Goal: Task Accomplishment & Management: Manage account settings

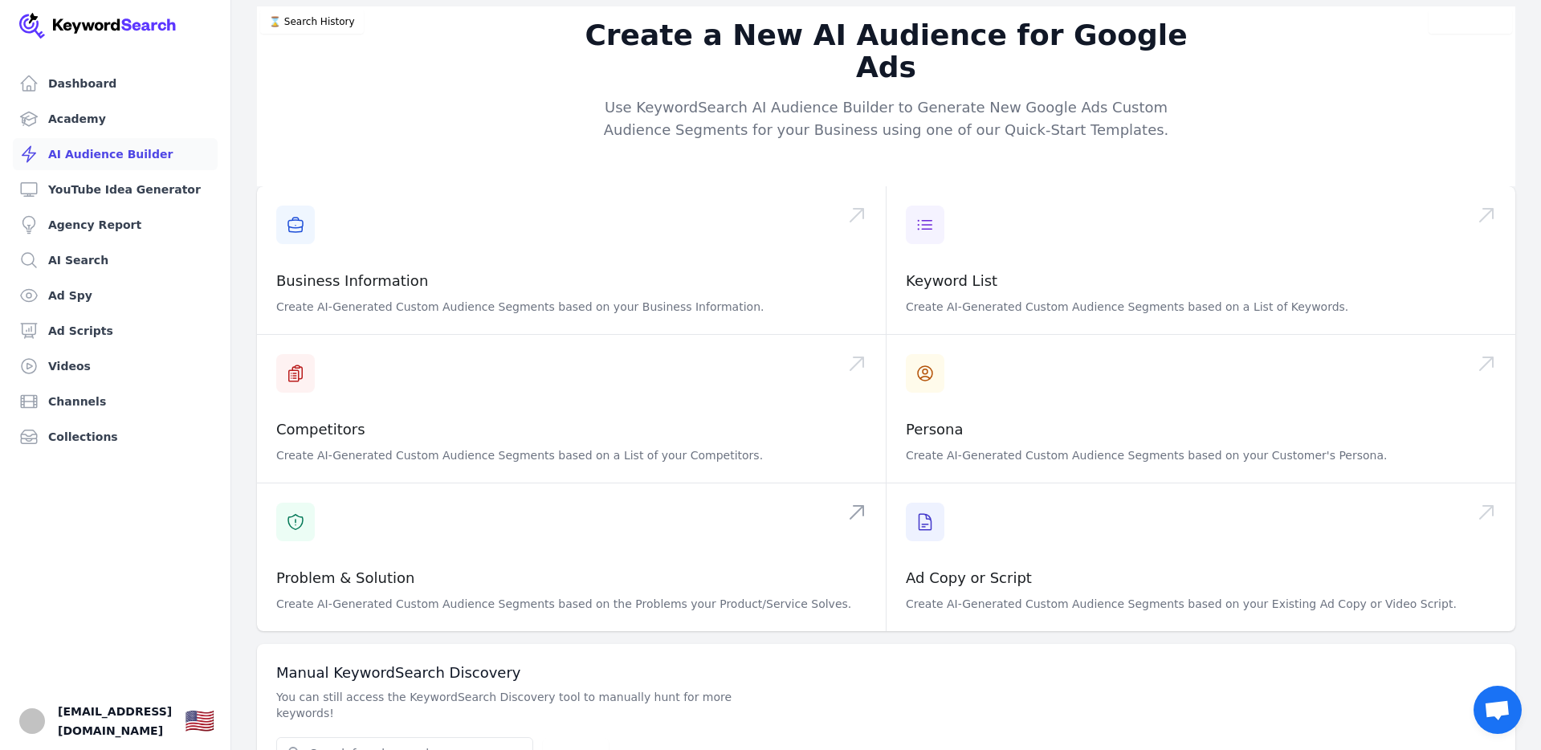
scroll to position [13, 0]
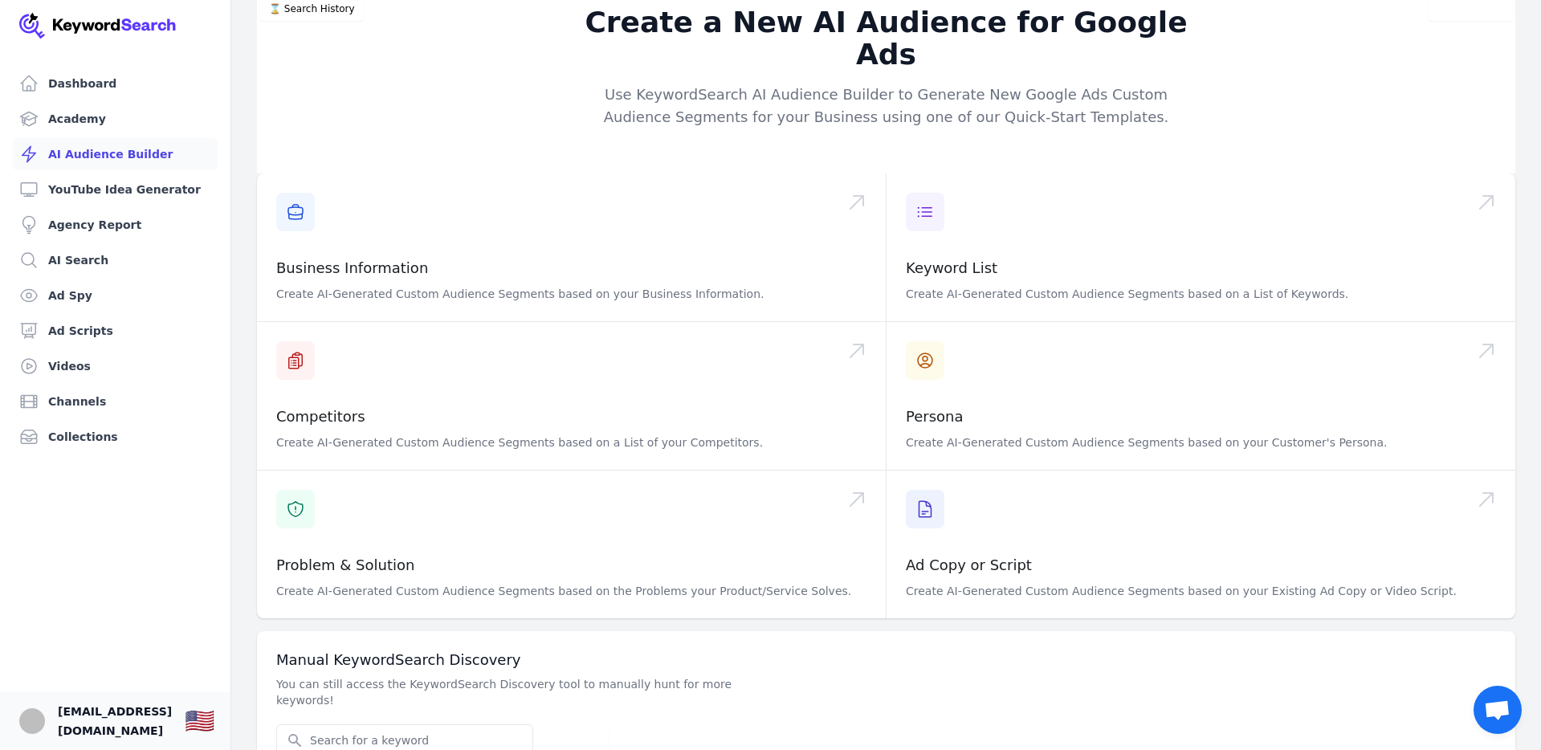
click at [124, 721] on span "[EMAIL_ADDRESS][DOMAIN_NAME]" at bounding box center [115, 721] width 114 height 39
click at [99, 77] on link "Dashboard" at bounding box center [115, 83] width 205 height 32
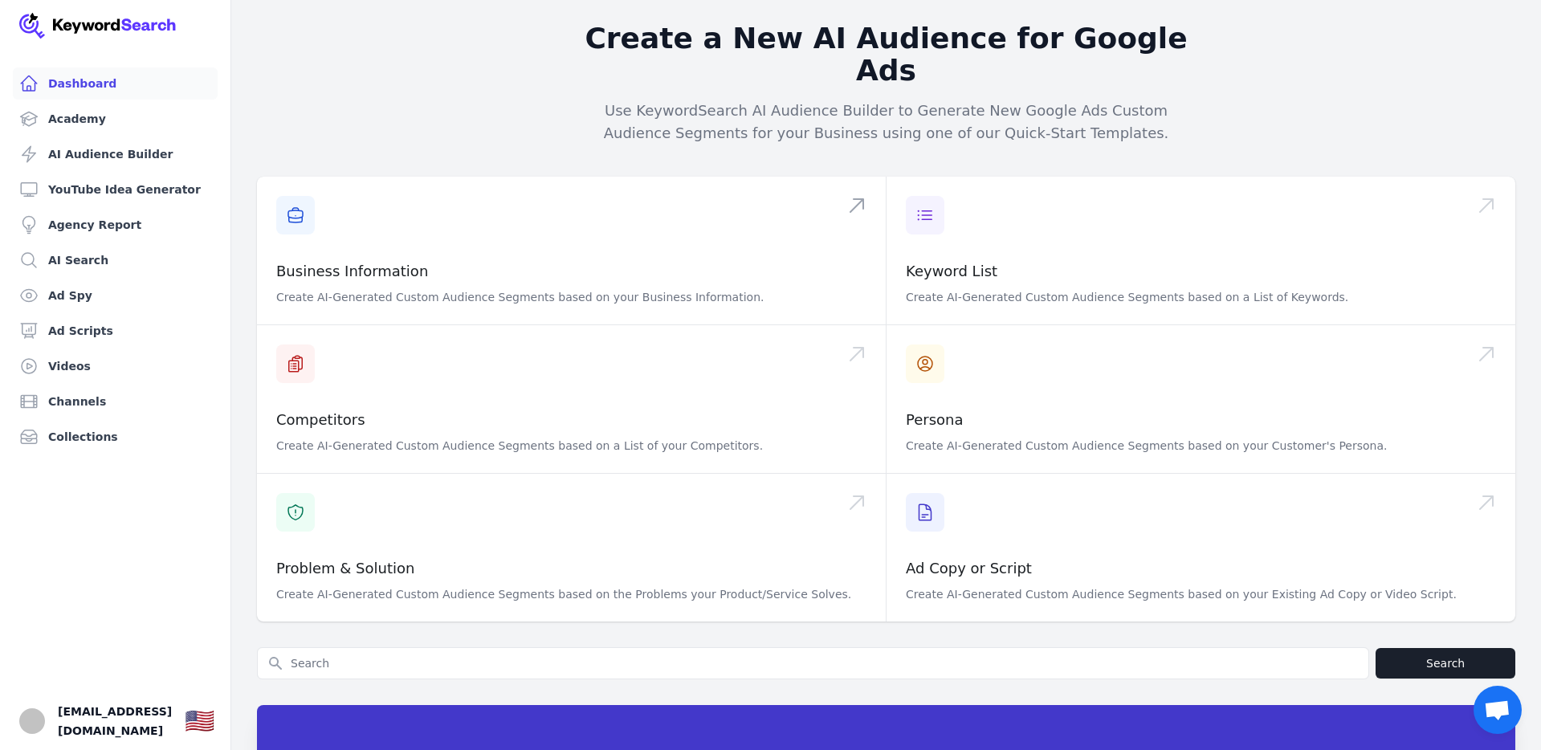
scroll to position [432, 0]
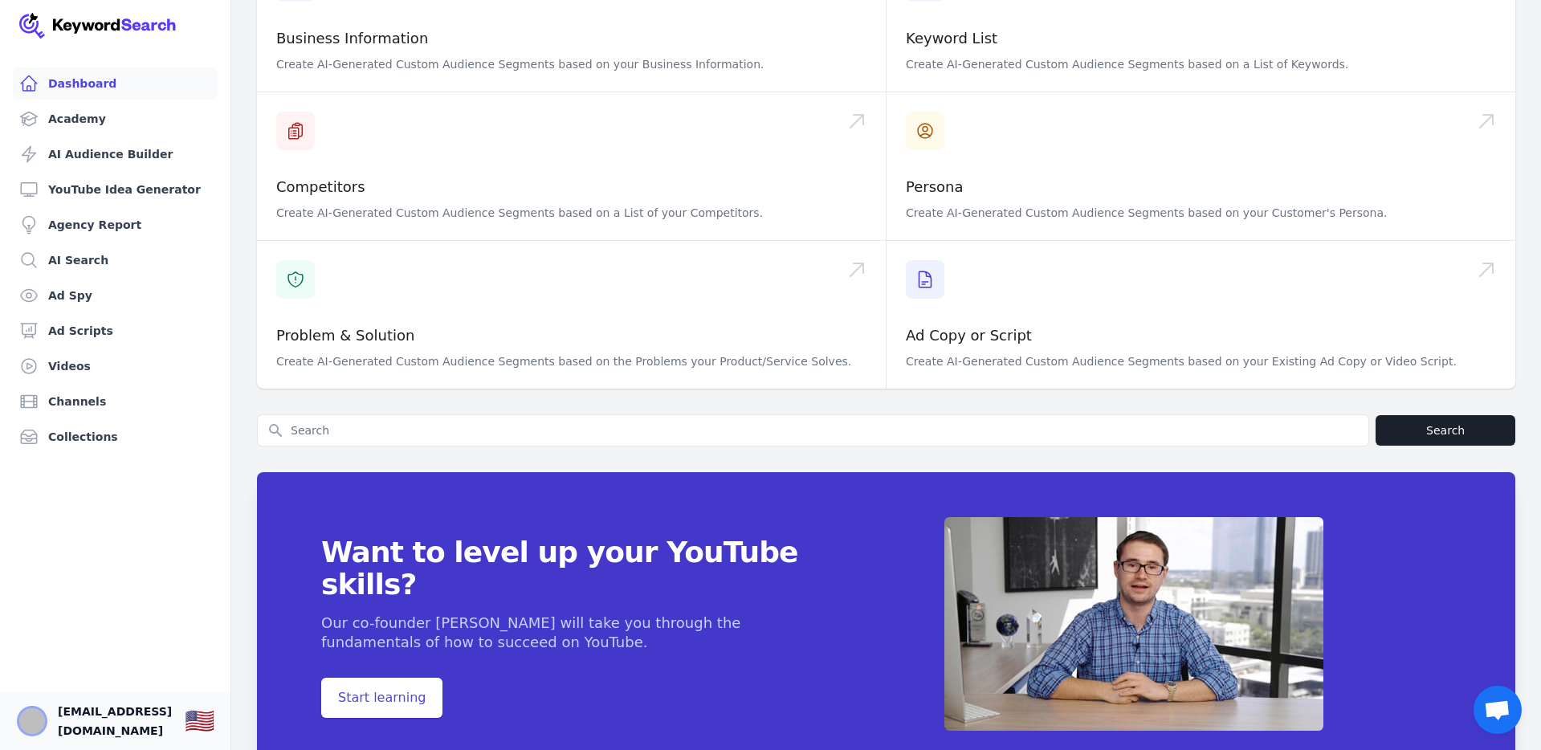
click at [32, 725] on img "Open user button" at bounding box center [32, 721] width 26 height 26
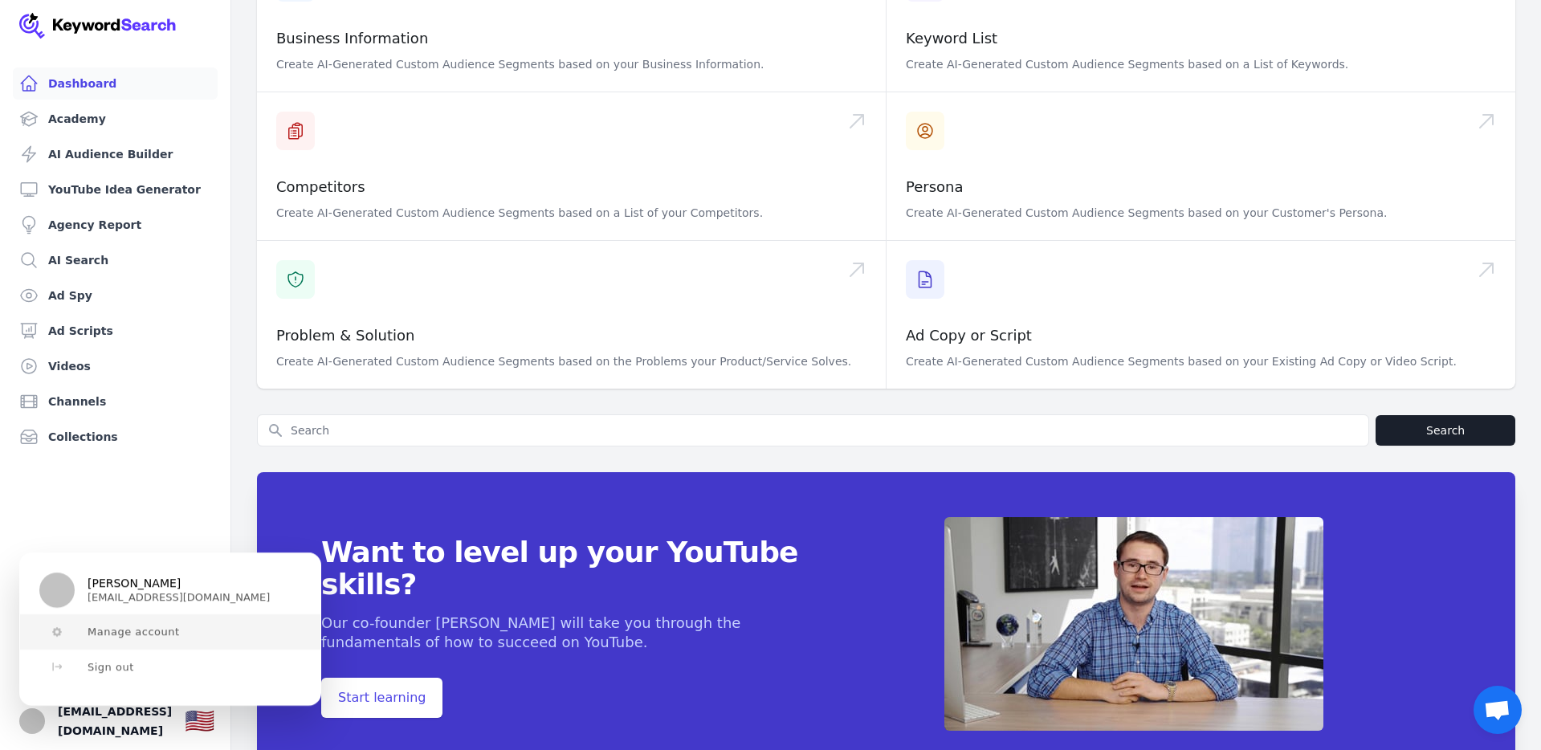
click at [124, 631] on span "Manage account" at bounding box center [134, 632] width 92 height 13
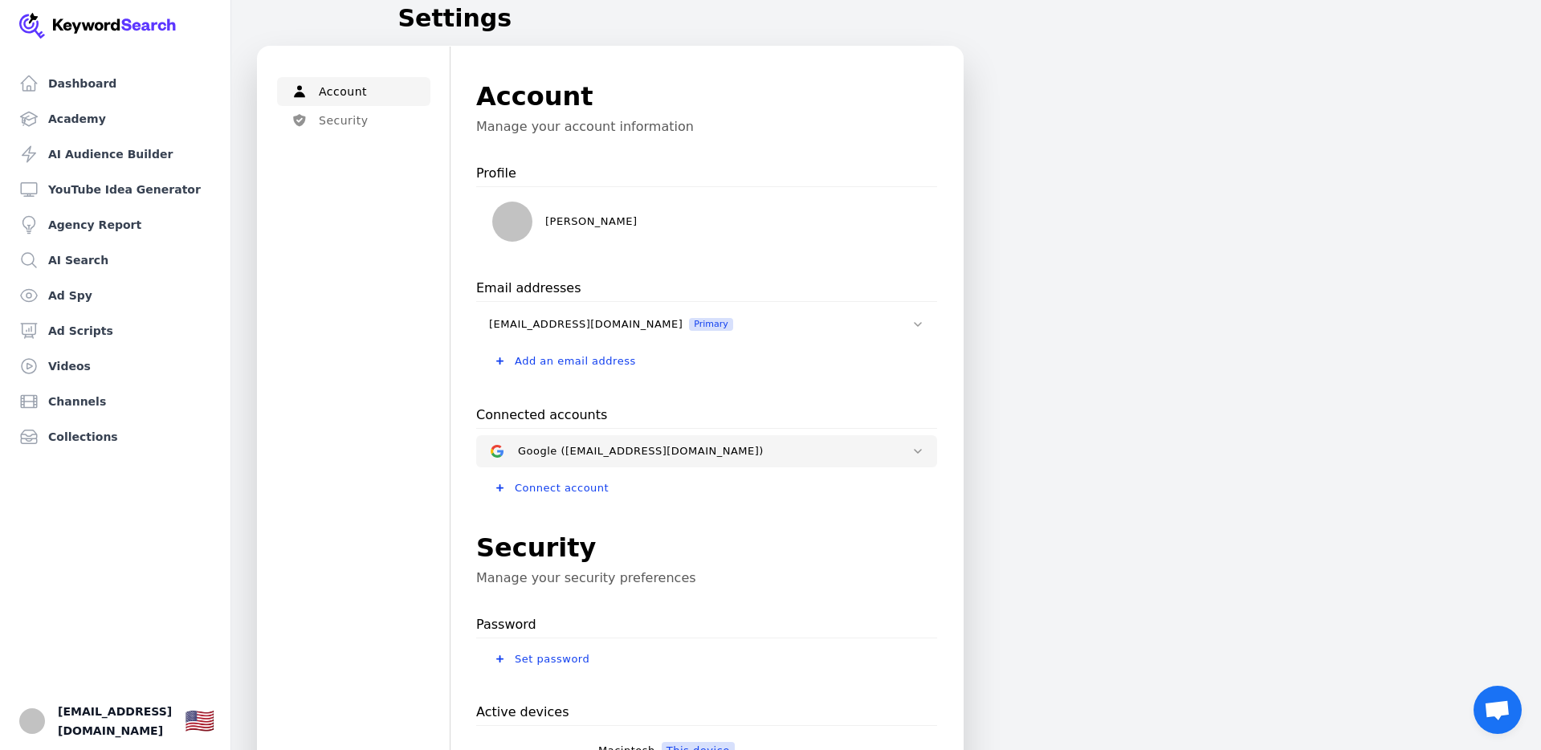
scroll to position [414, 0]
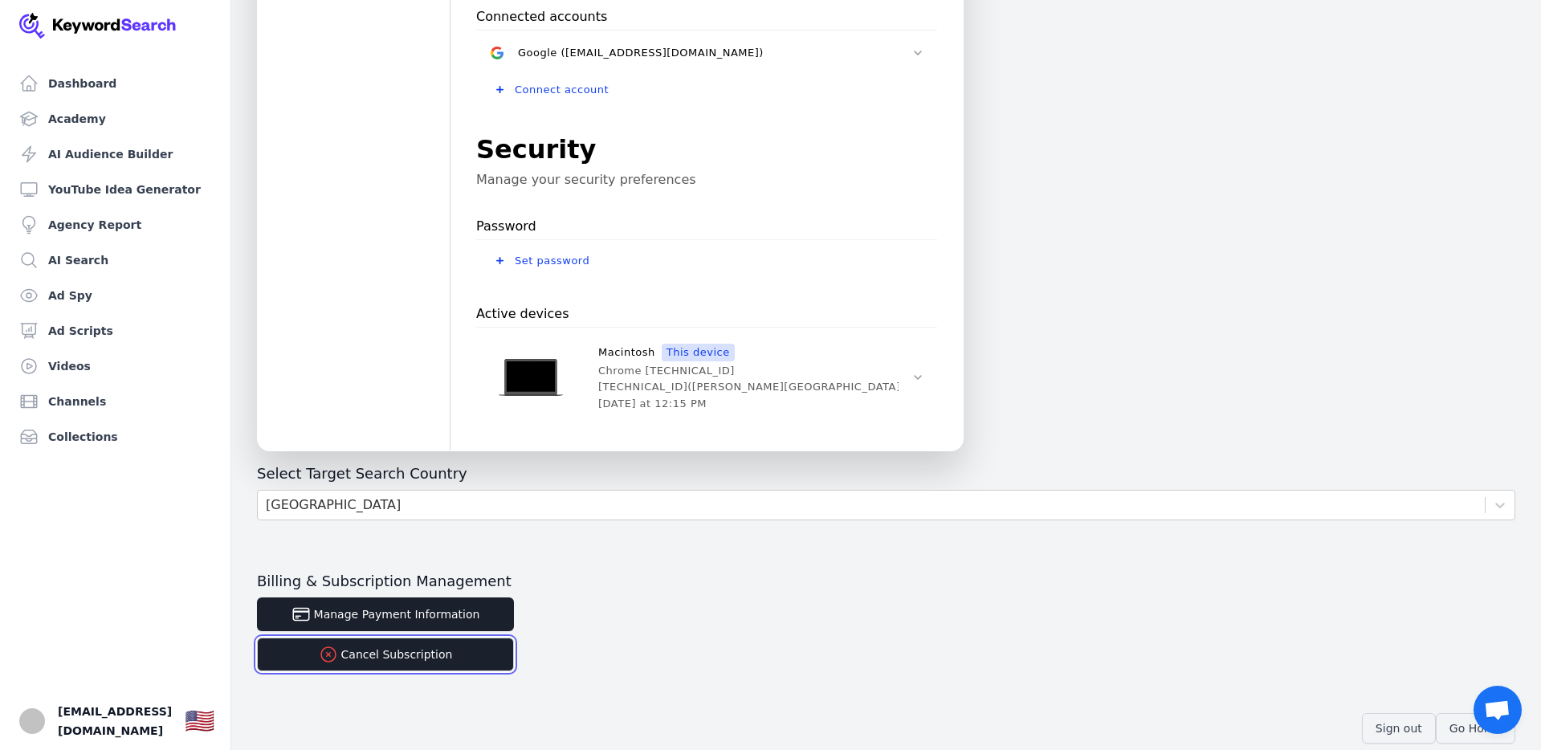
click at [431, 654] on button "Cancel Subscription" at bounding box center [385, 655] width 257 height 34
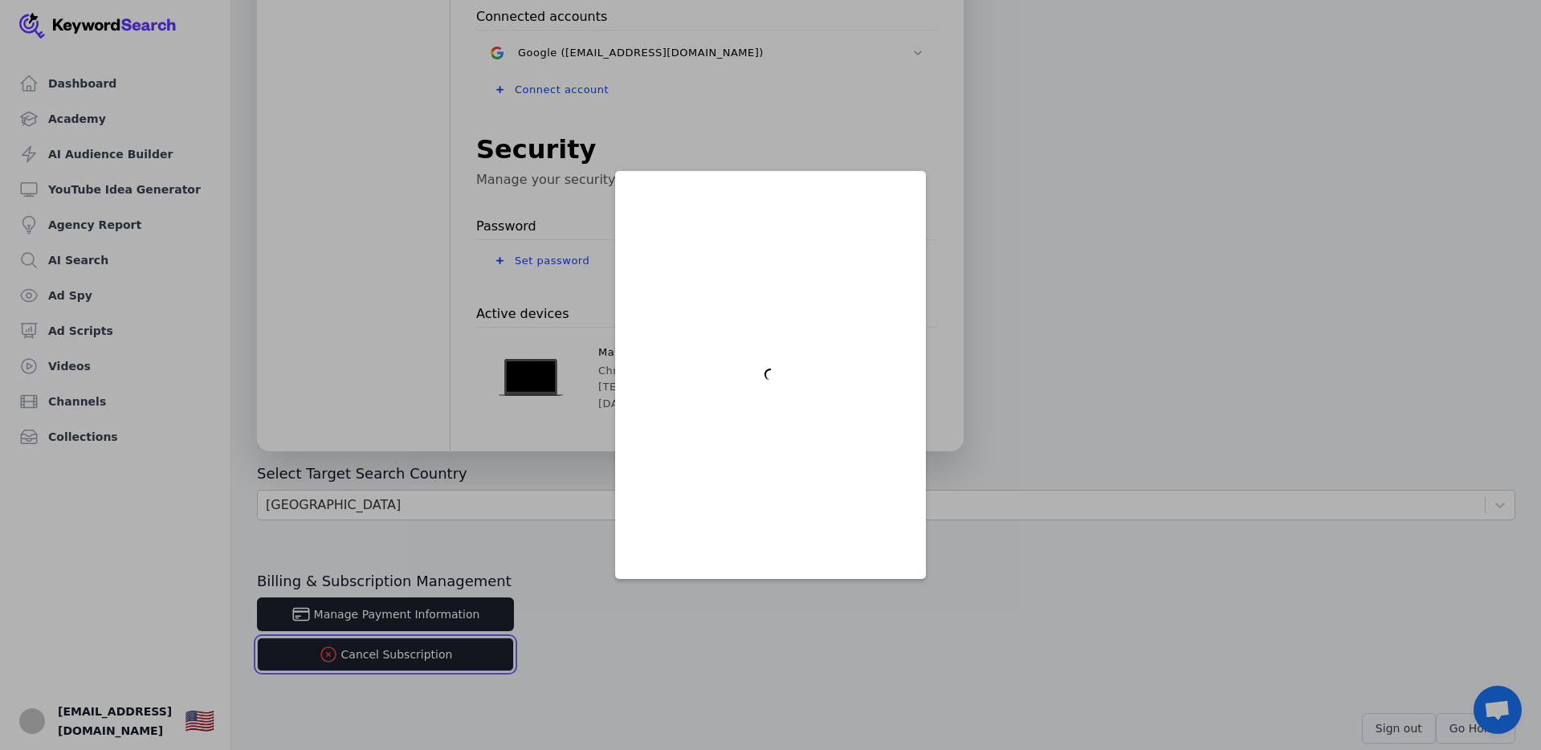
scroll to position [0, 0]
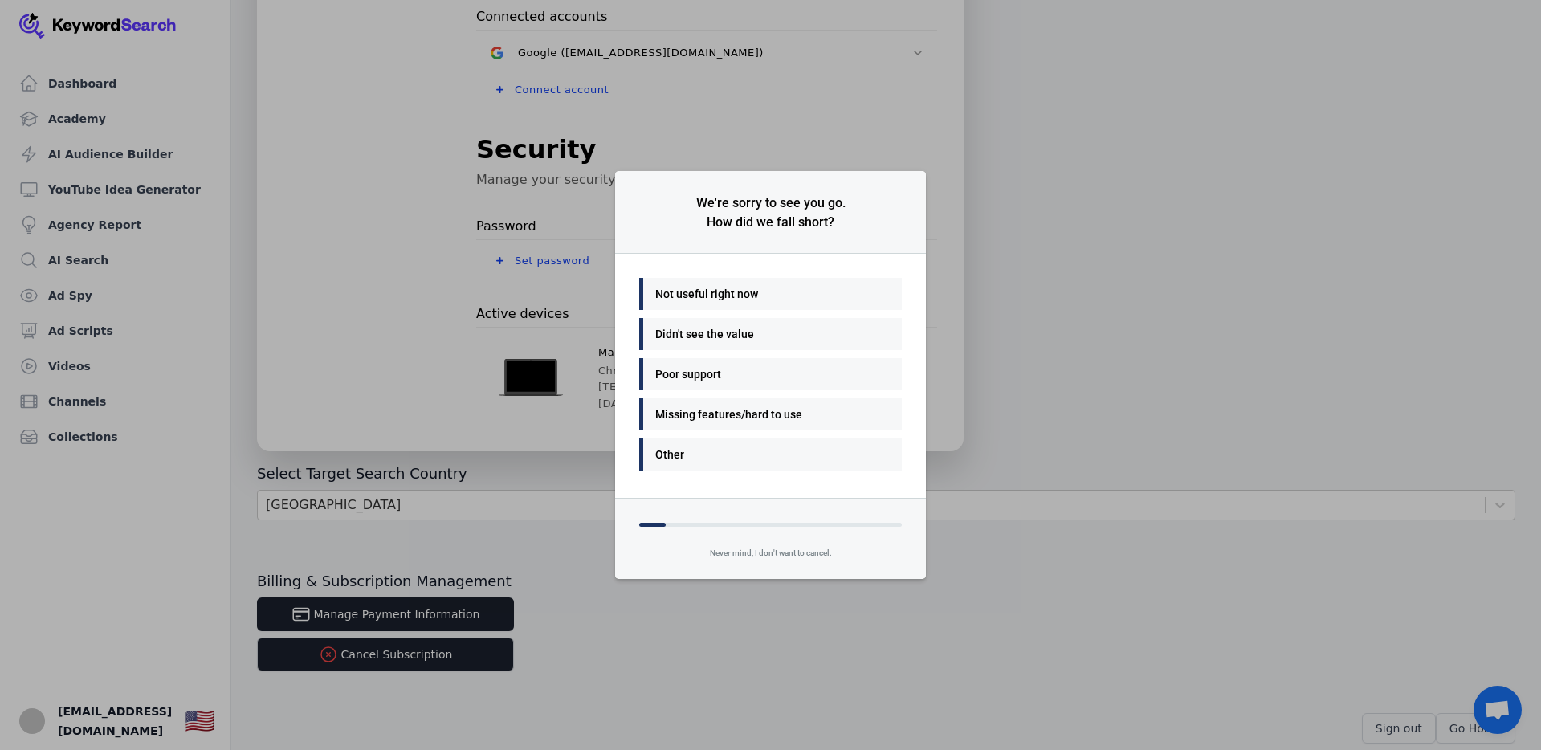
click at [763, 300] on div "Not useful right now" at bounding box center [766, 293] width 222 height 19
click at [763, 458] on div "Other" at bounding box center [766, 454] width 222 height 19
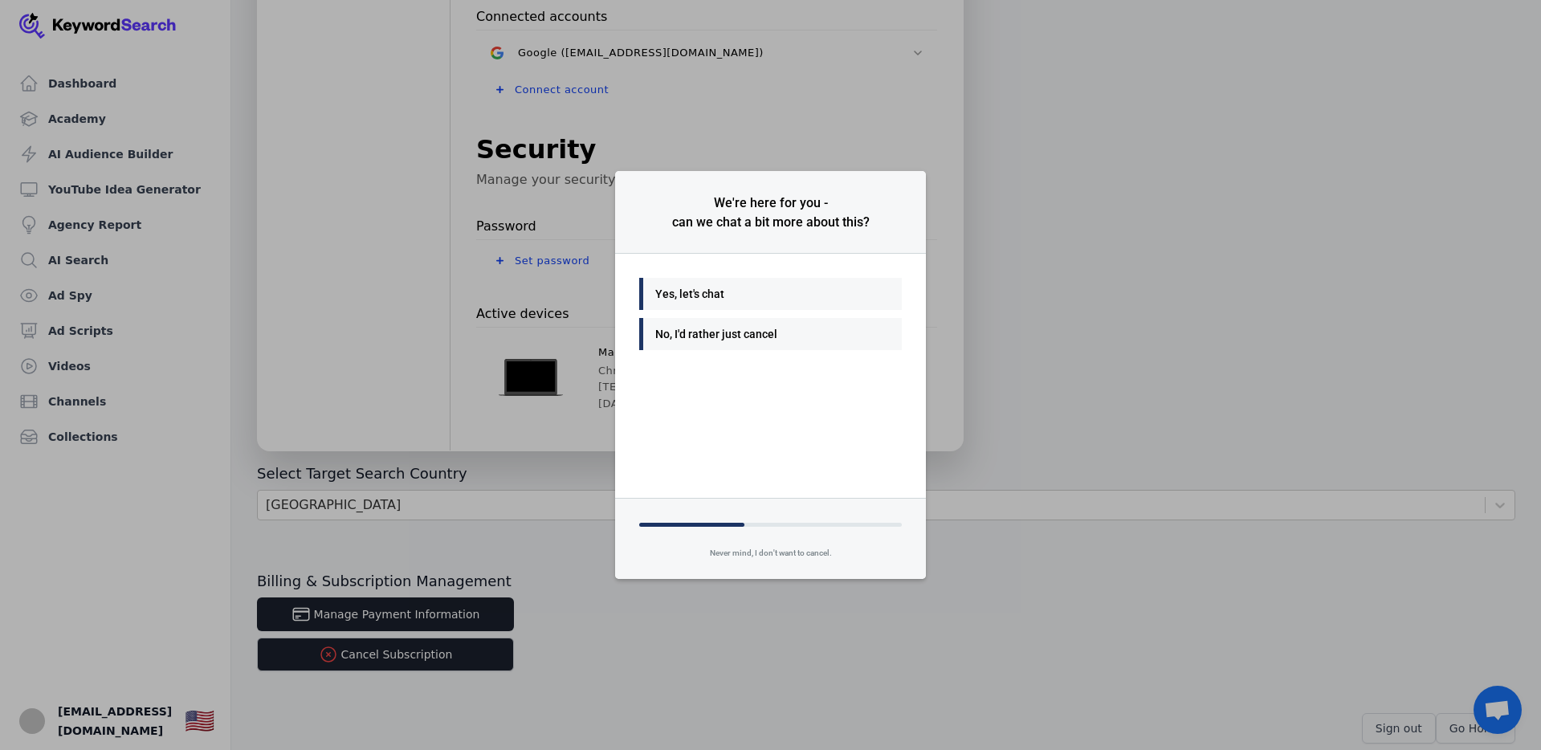
click at [761, 335] on div "No, I'd rather just cancel" at bounding box center [766, 333] width 222 height 19
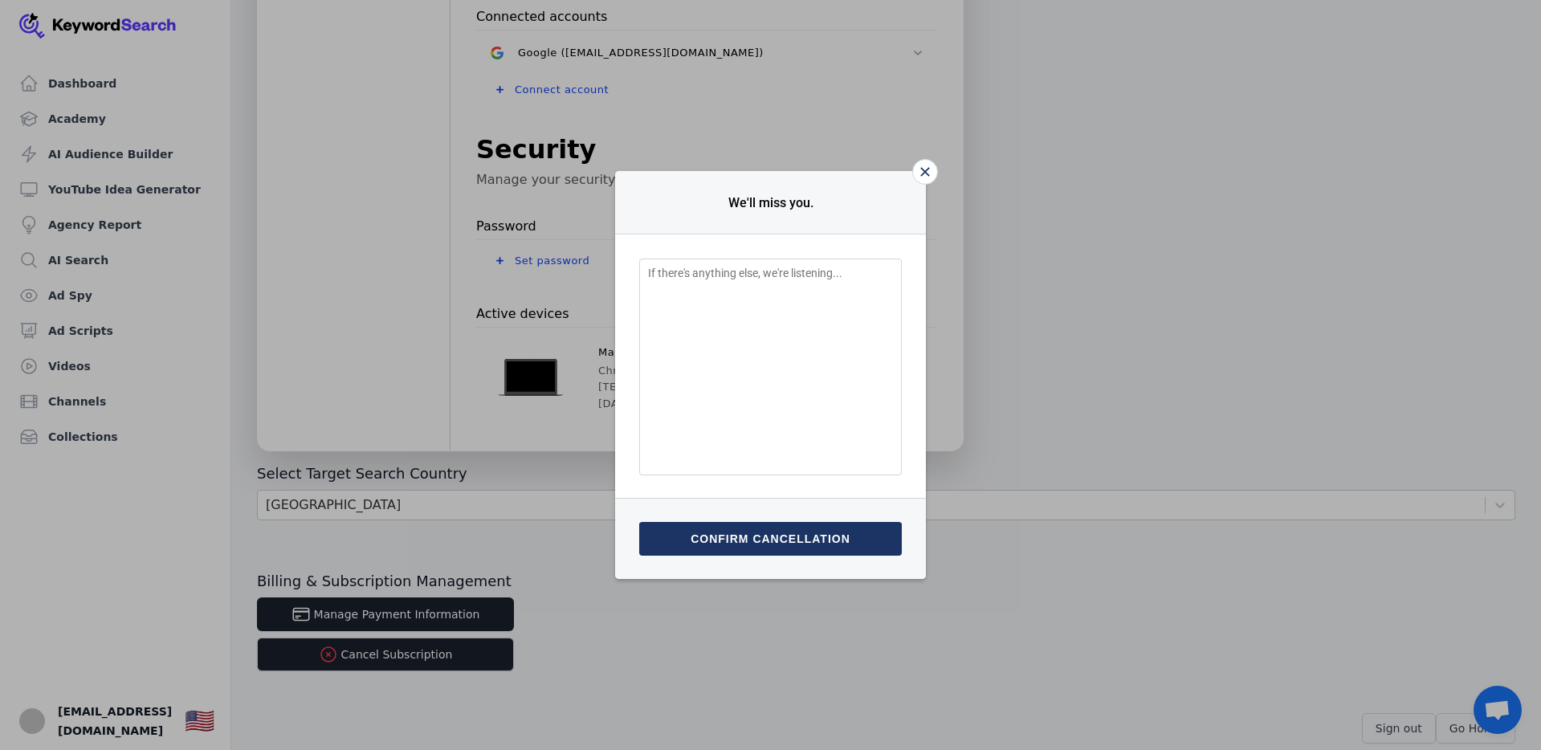
click at [794, 540] on button "Confirm cancellation" at bounding box center [770, 539] width 263 height 34
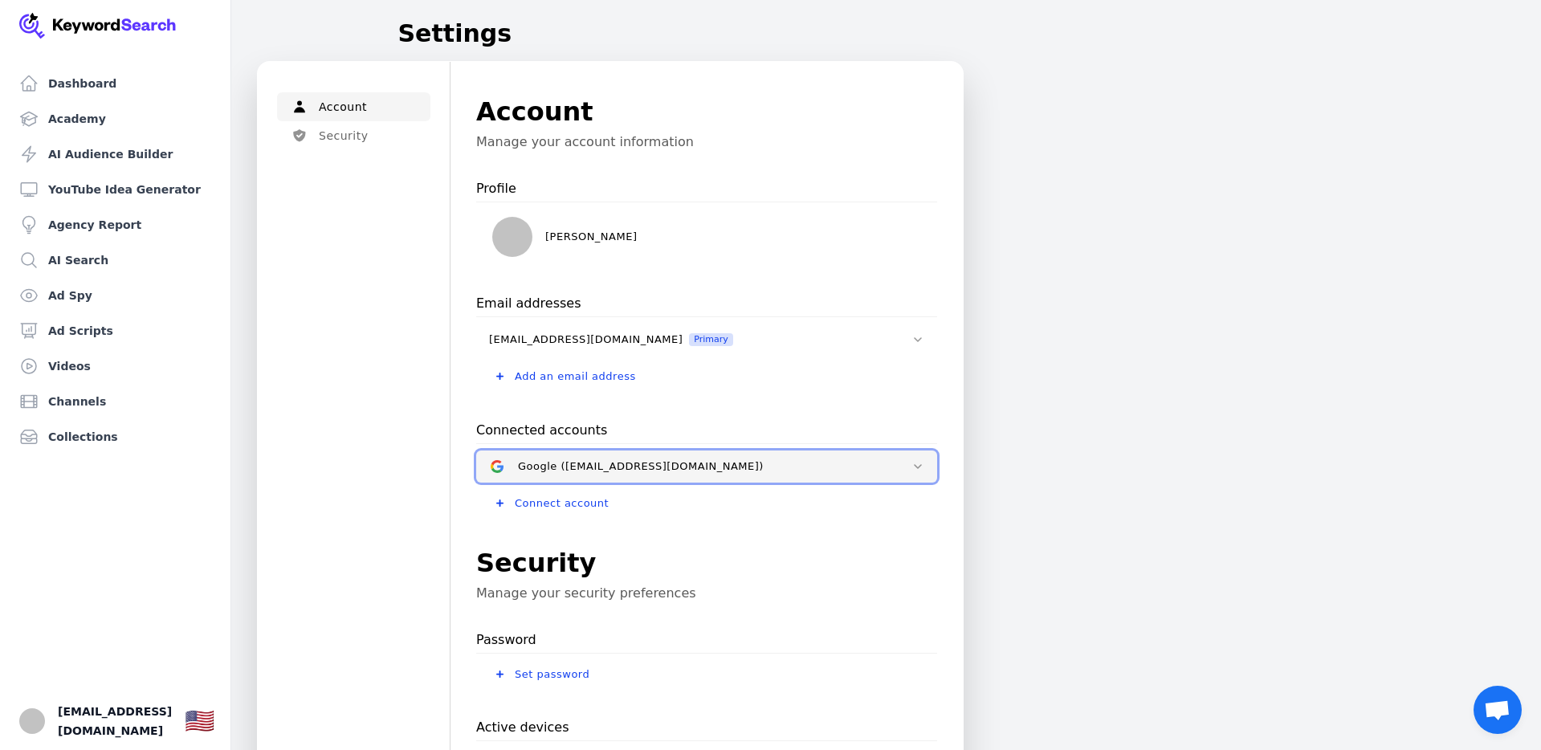
click at [921, 467] on icon at bounding box center [917, 466] width 13 height 13
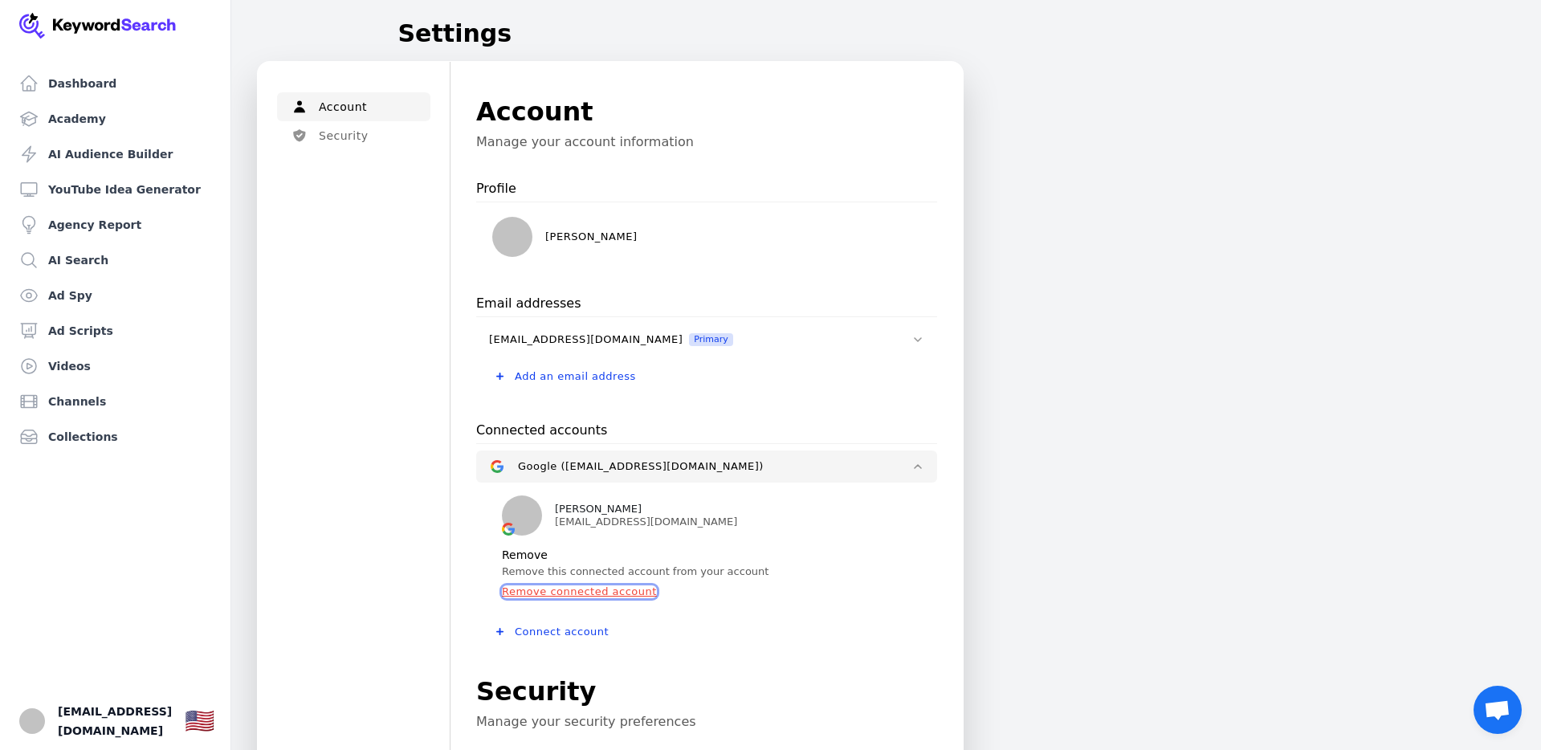
click at [632, 591] on button "Remove connected account" at bounding box center [579, 591] width 155 height 13
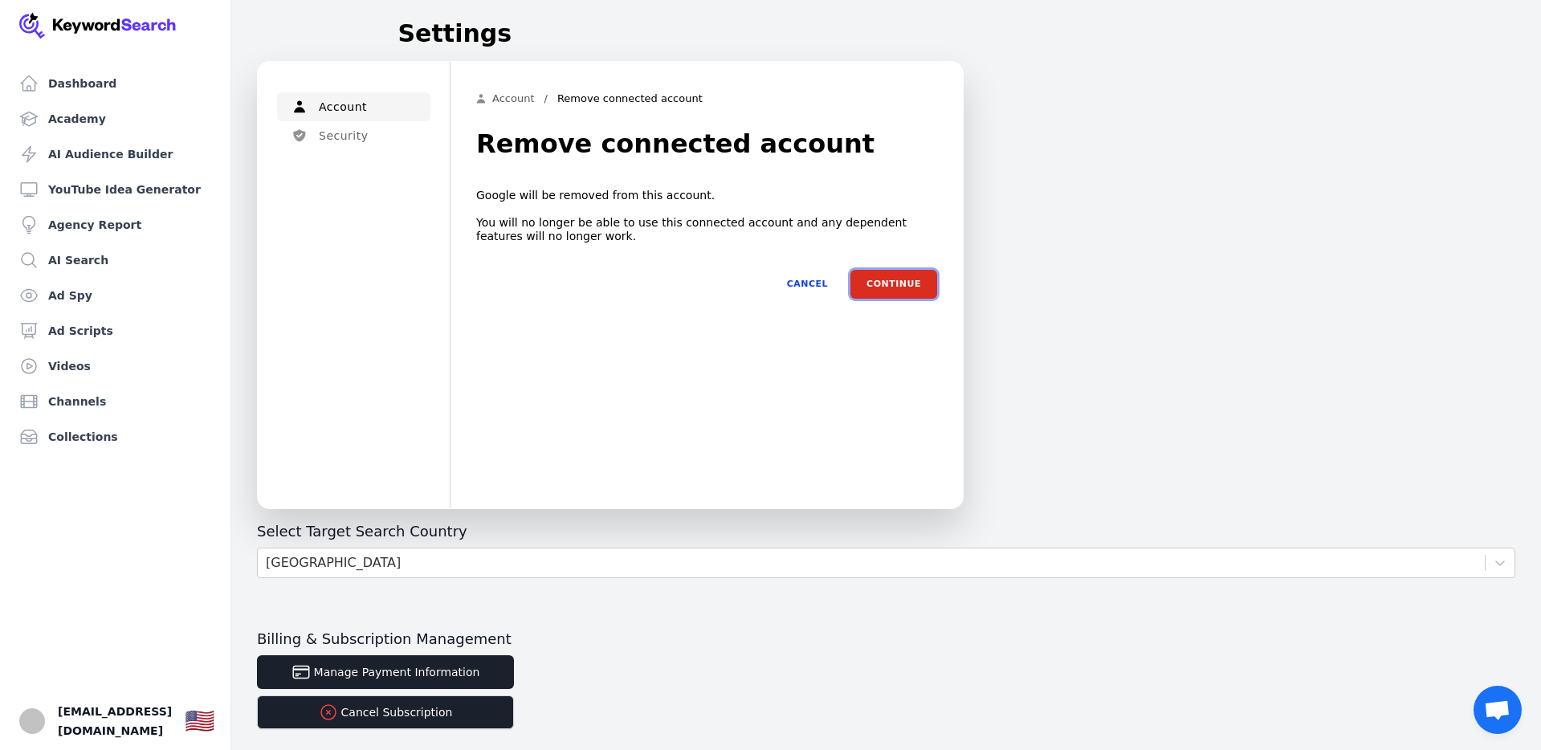
click at [896, 276] on button "Continue" at bounding box center [893, 284] width 87 height 29
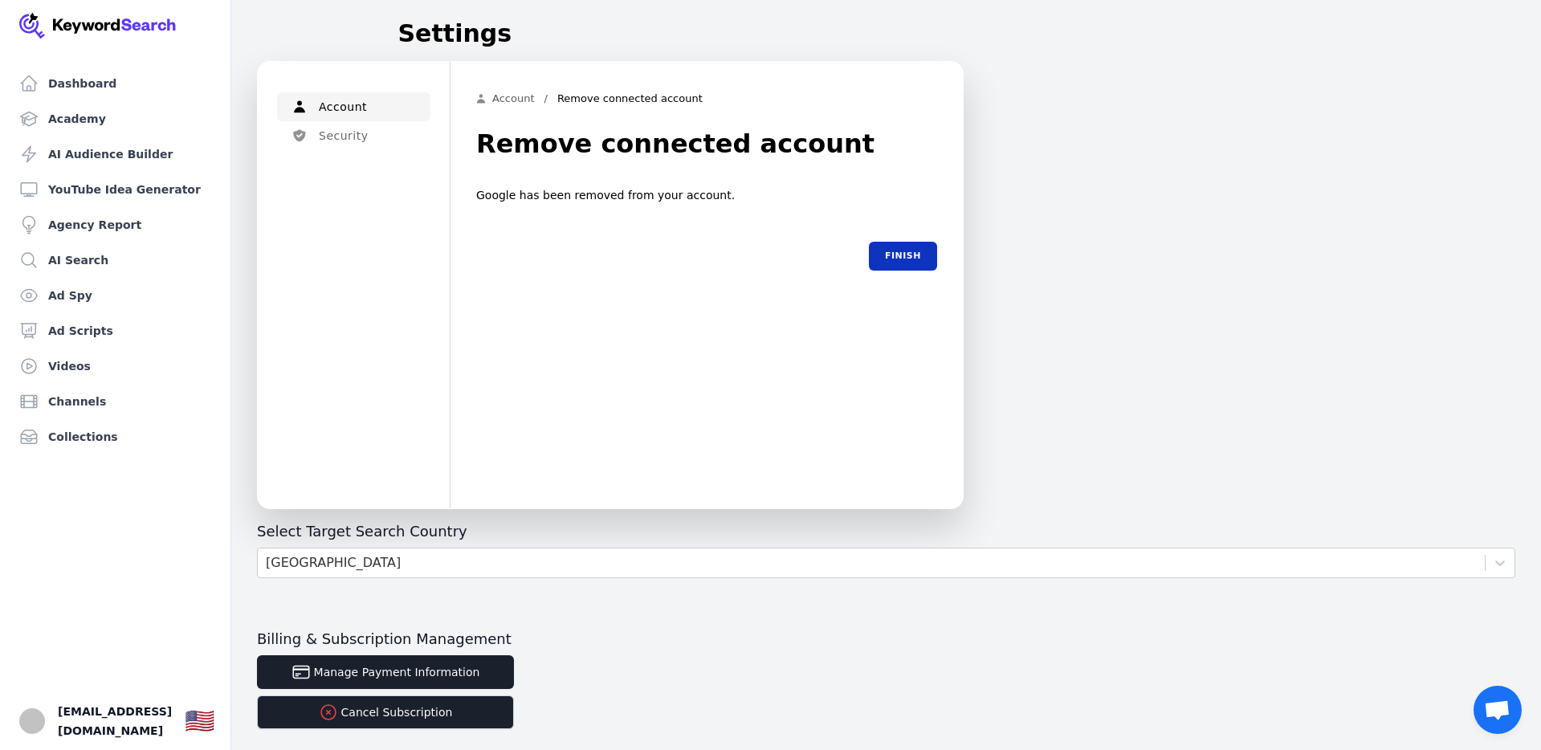
click at [895, 253] on button "Finish" at bounding box center [903, 256] width 68 height 29
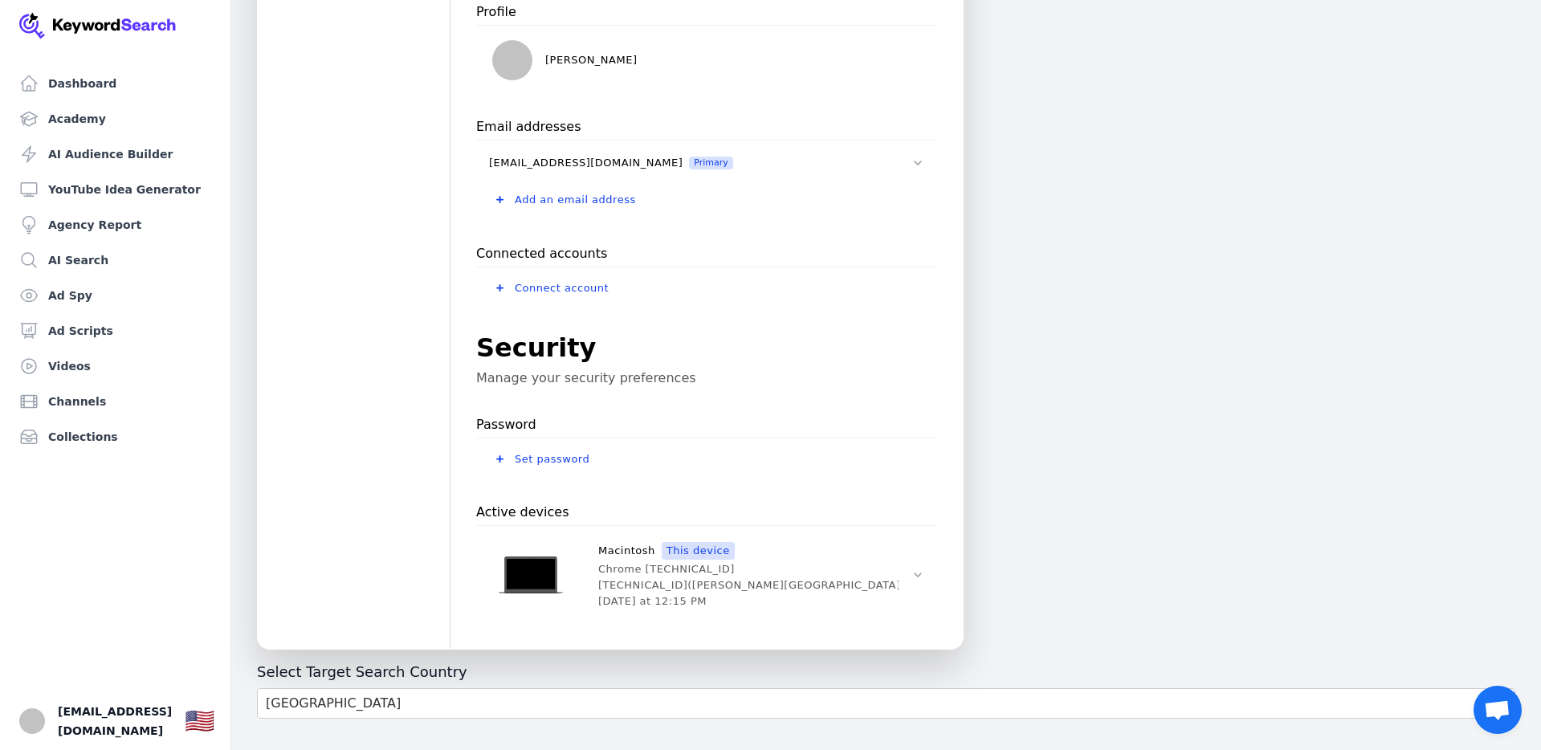
scroll to position [375, 0]
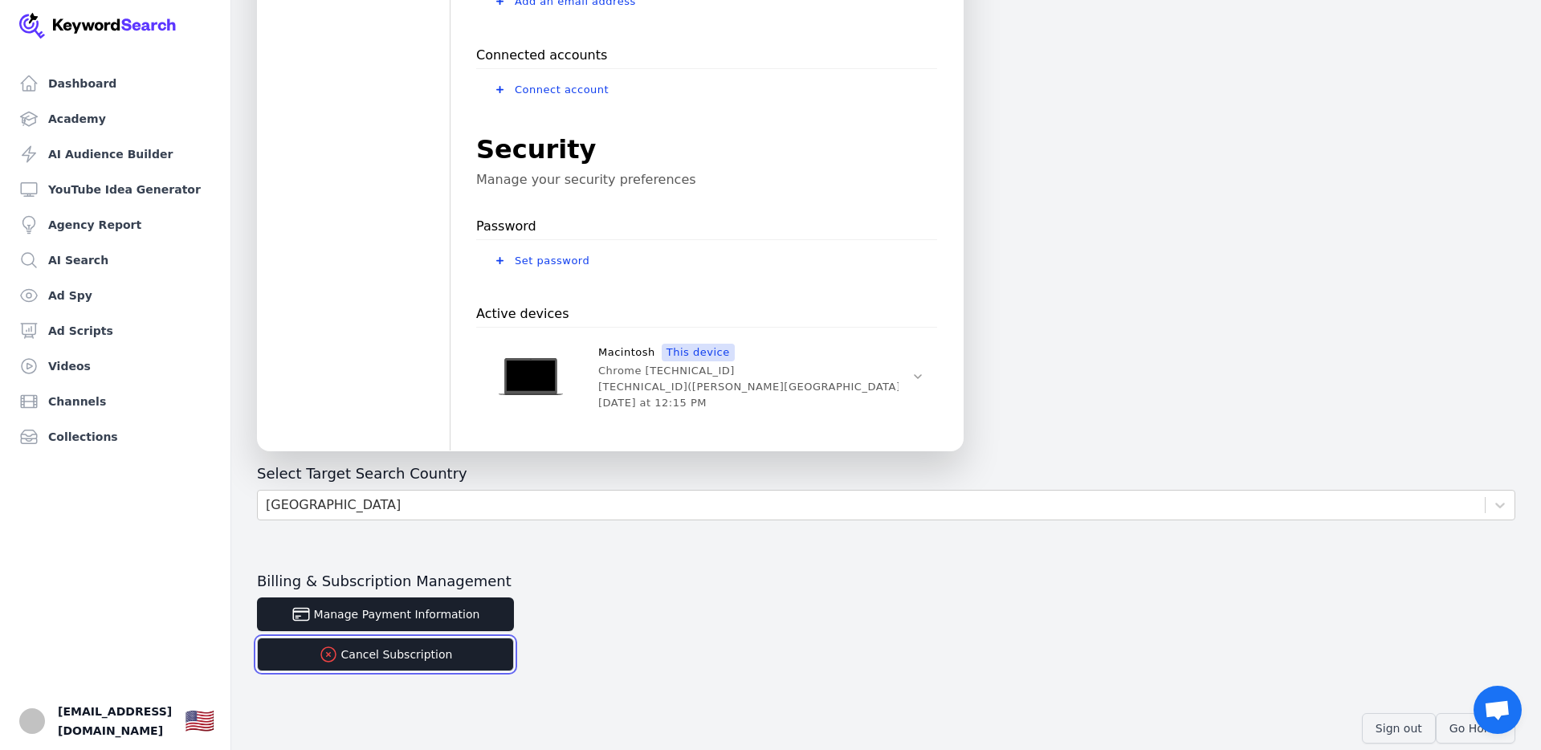
click at [440, 659] on button "Cancel Subscription" at bounding box center [385, 655] width 257 height 34
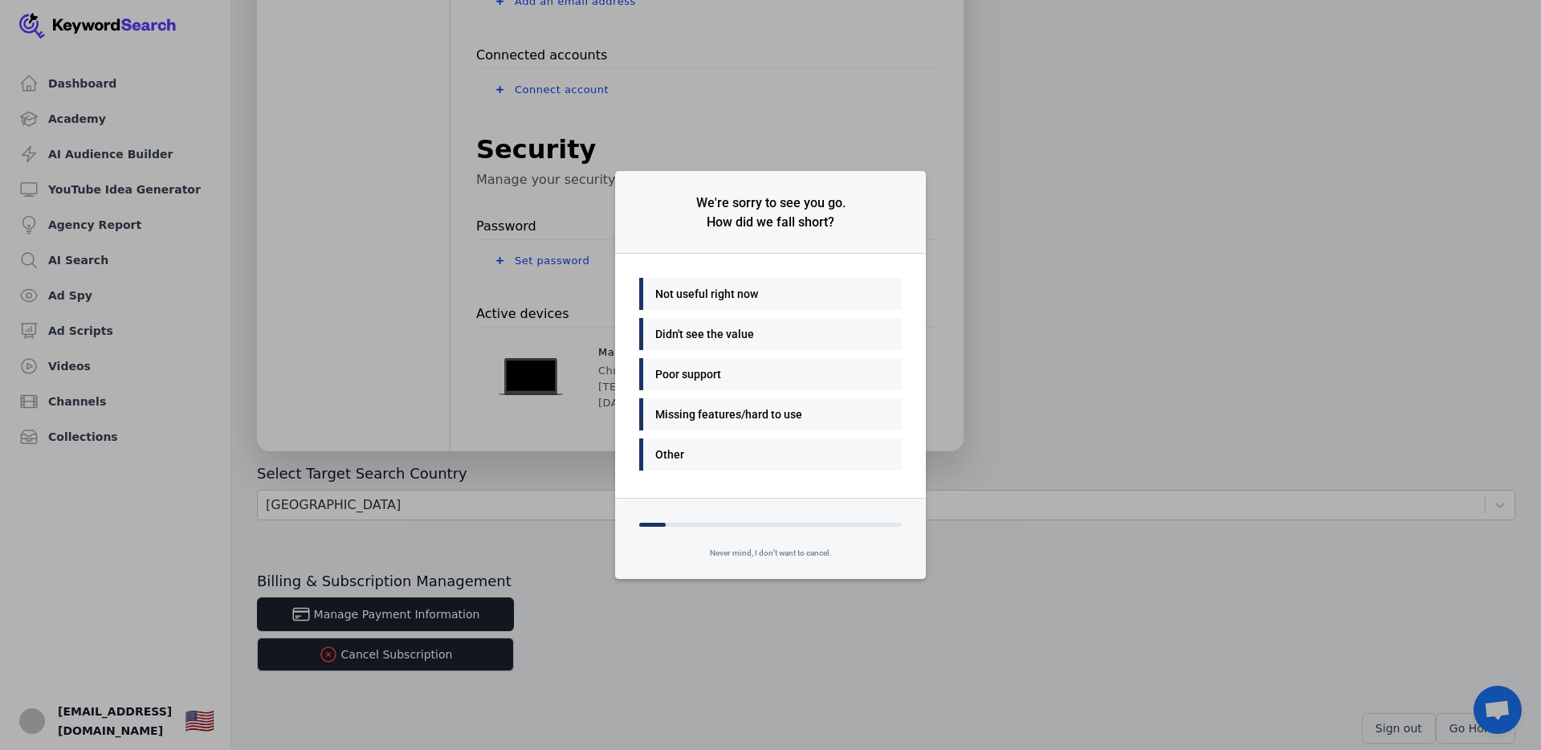
click at [693, 450] on div "Other" at bounding box center [766, 454] width 222 height 19
click at [713, 457] on div "Other" at bounding box center [766, 454] width 222 height 19
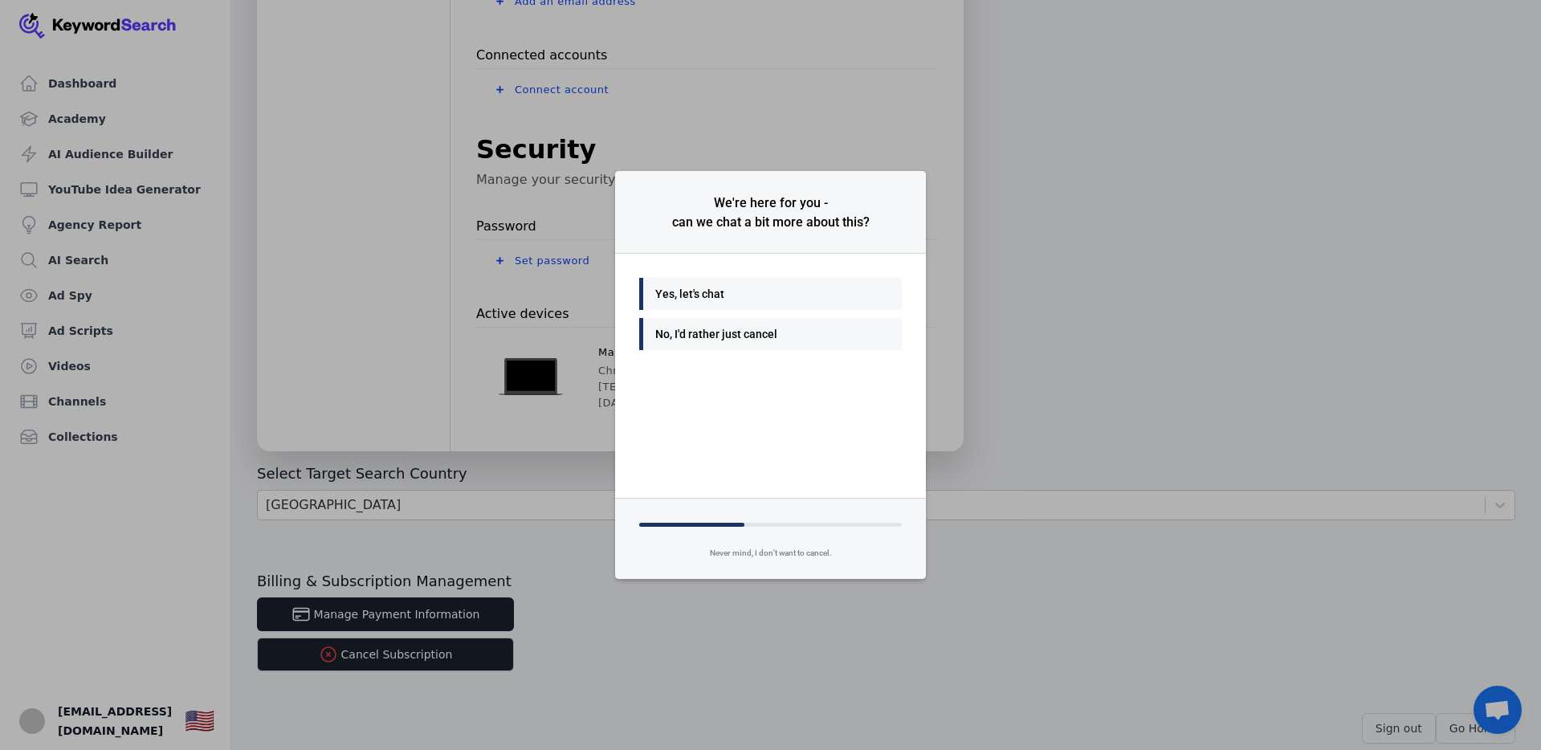
click at [713, 457] on div "Yes, let's chat No, I'd rather just cancel" at bounding box center [770, 376] width 311 height 244
click at [704, 340] on div "No, I'd rather just cancel" at bounding box center [766, 333] width 222 height 19
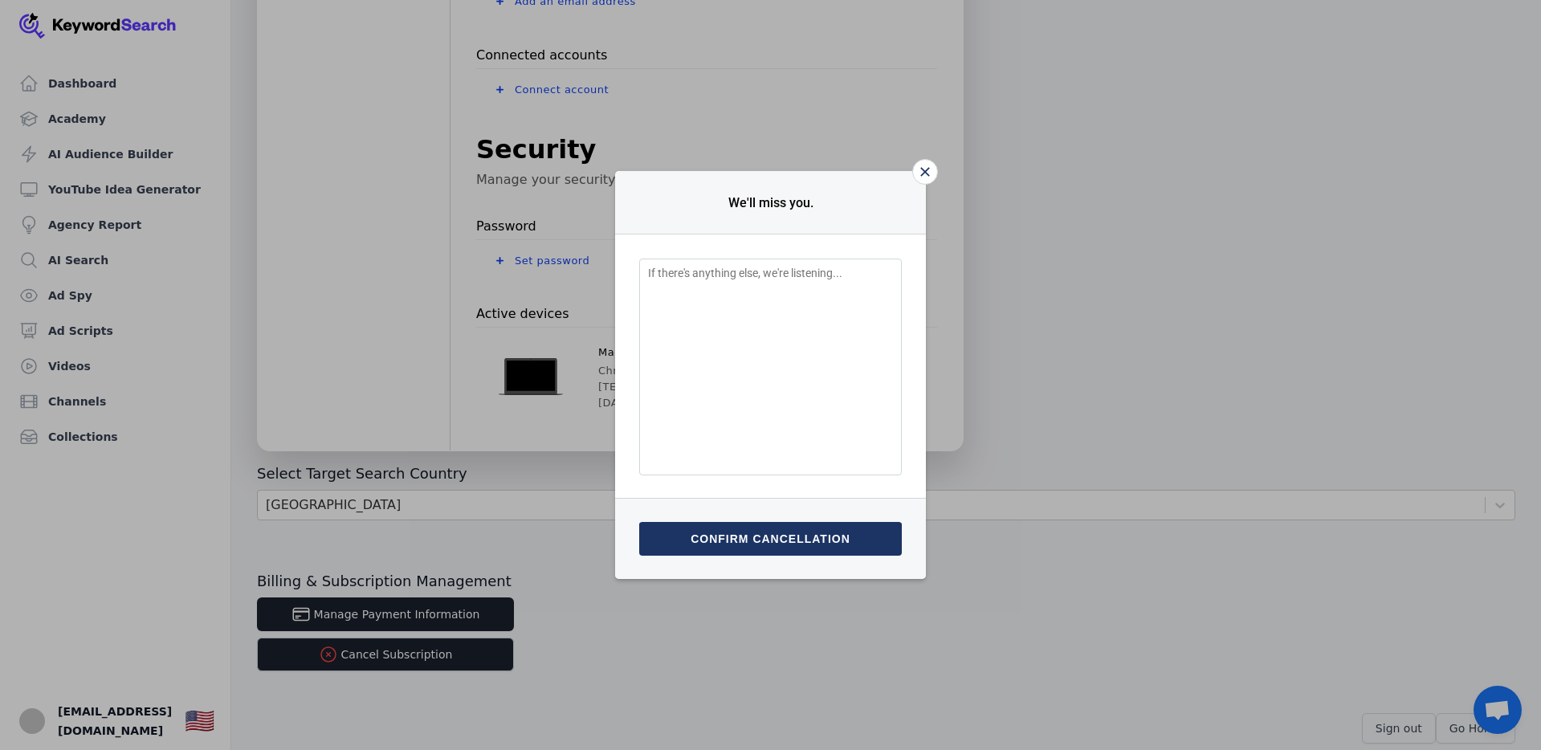
click at [756, 539] on button "Confirm cancellation" at bounding box center [770, 539] width 263 height 34
